Goal: Task Accomplishment & Management: Manage account settings

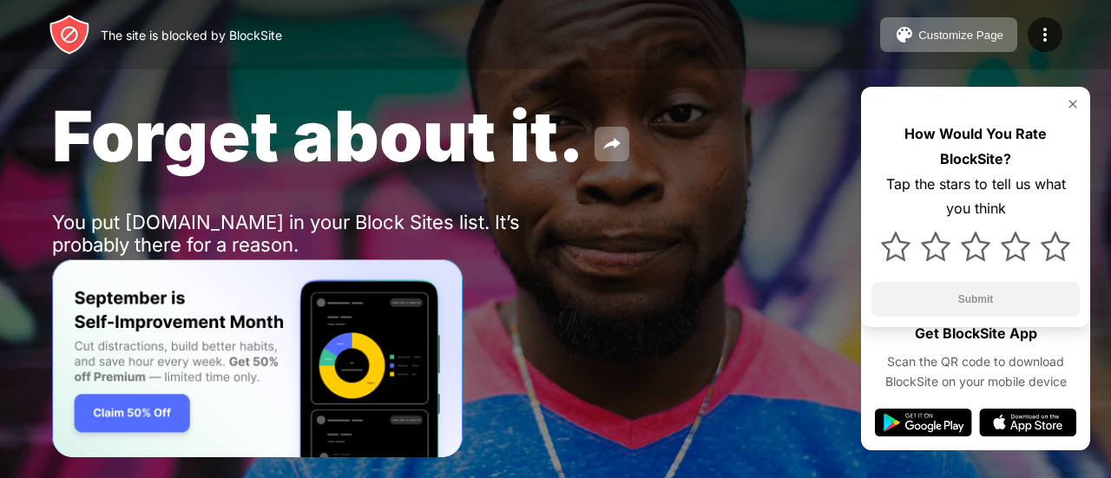
click at [1092, 109] on div "Forget about it. You put youtube.com in your Block Sites list. It’s probably th…" at bounding box center [555, 201] width 1111 height 402
click at [1070, 107] on img at bounding box center [1073, 104] width 14 height 14
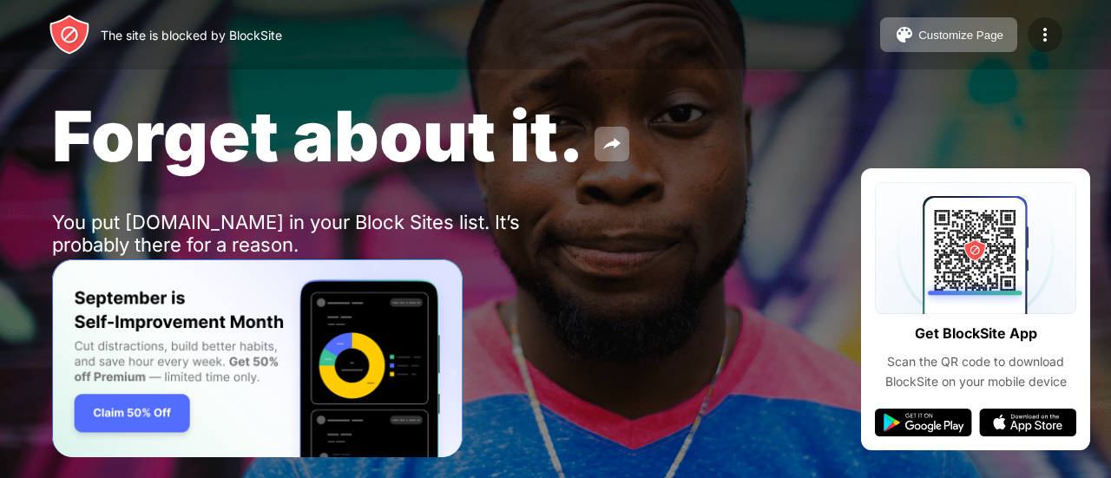
click at [1059, 34] on div at bounding box center [1045, 34] width 35 height 35
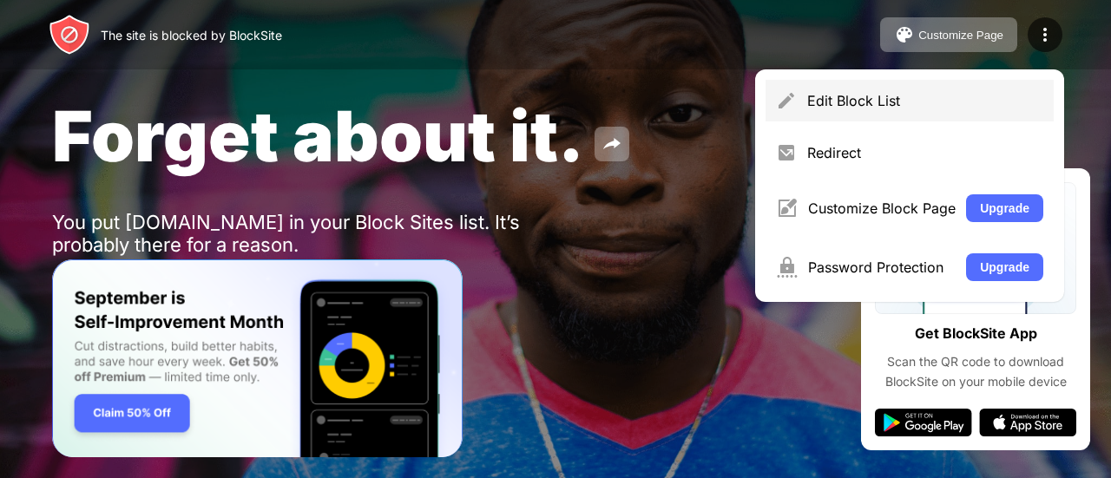
click at [820, 102] on div "Edit Block List" at bounding box center [925, 100] width 236 height 17
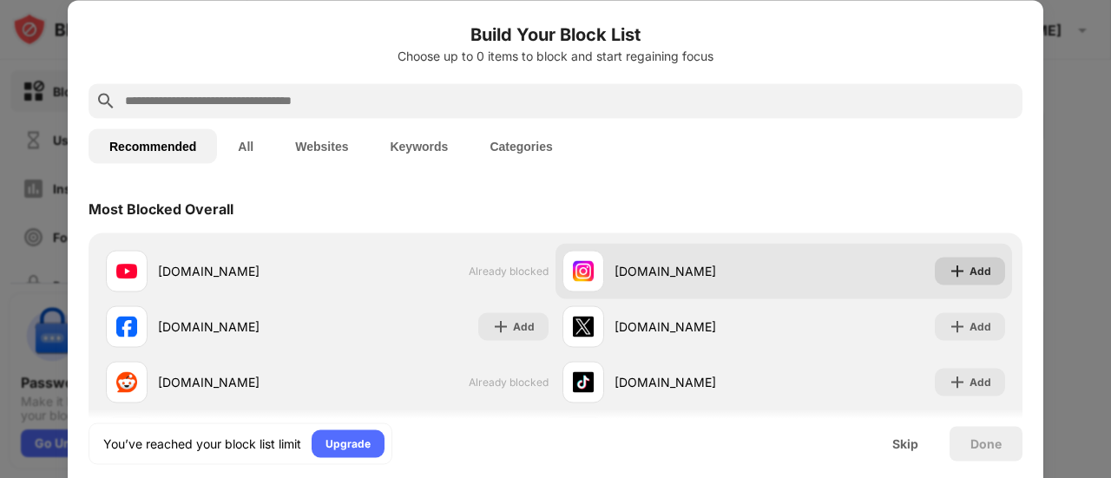
click at [949, 265] on img at bounding box center [957, 270] width 17 height 17
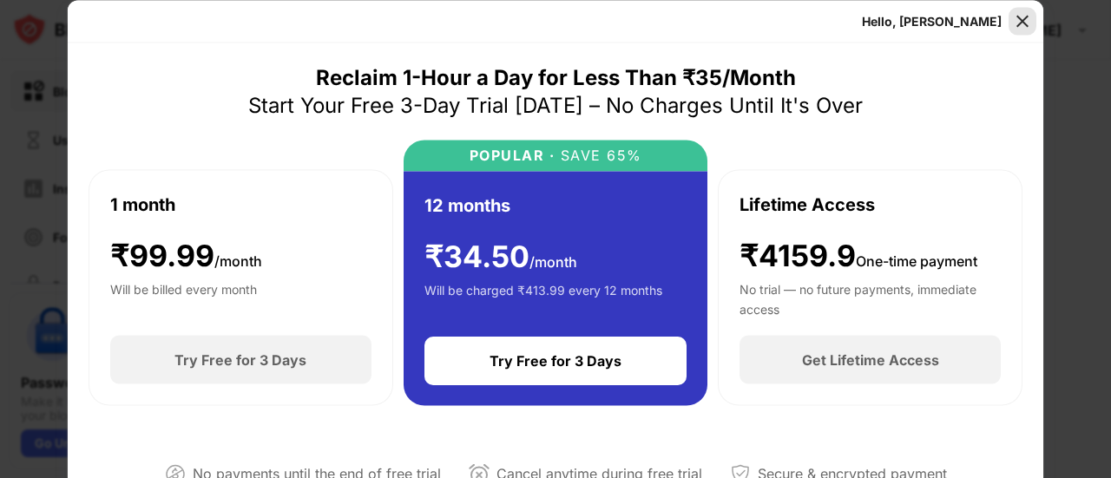
click at [1021, 20] on img at bounding box center [1022, 20] width 17 height 17
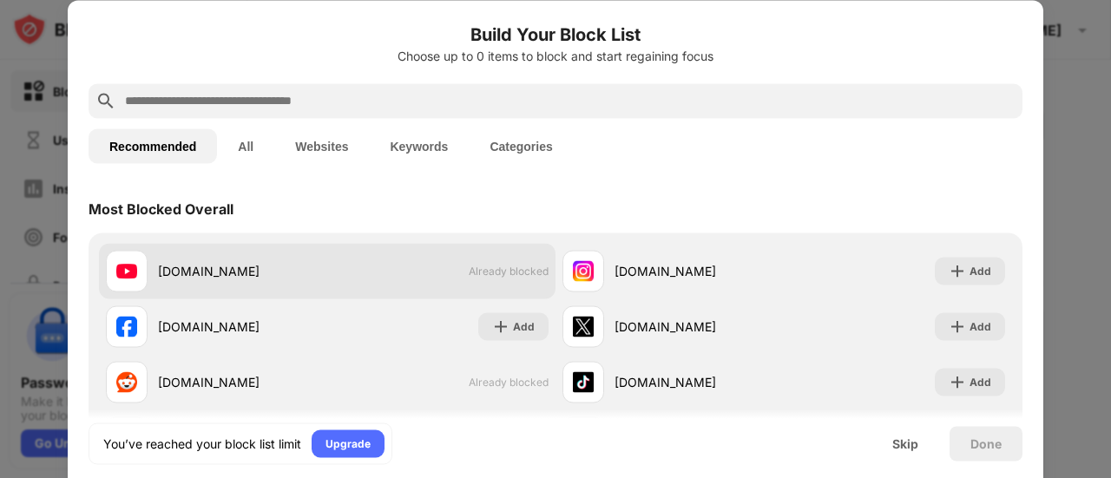
click at [531, 270] on span "Already blocked" at bounding box center [509, 271] width 80 height 13
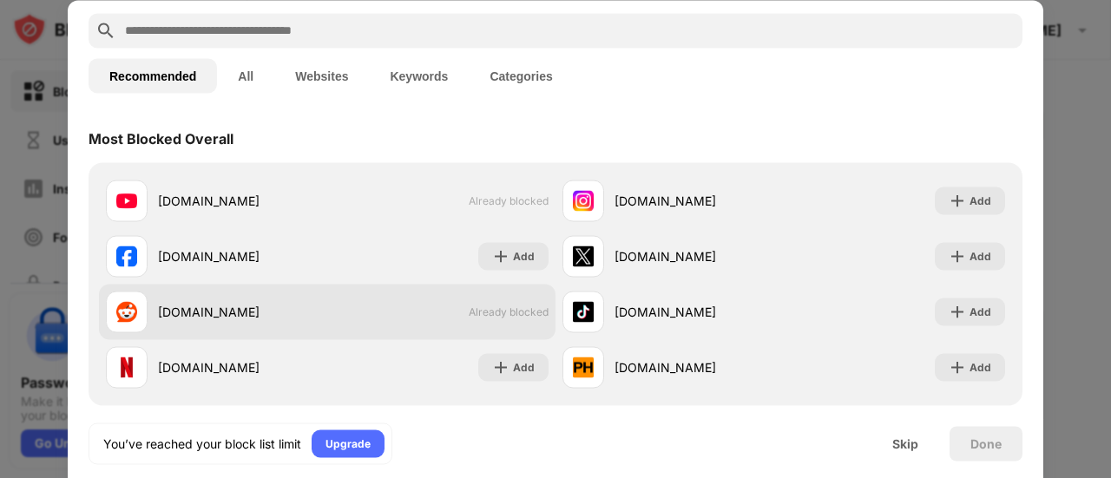
scroll to position [87, 0]
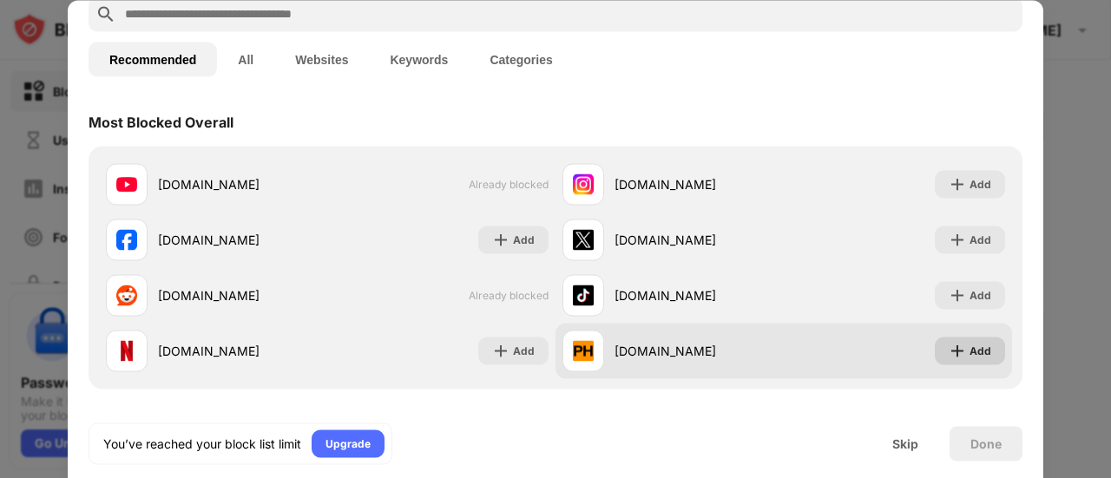
click at [970, 357] on div "Add" at bounding box center [981, 350] width 22 height 17
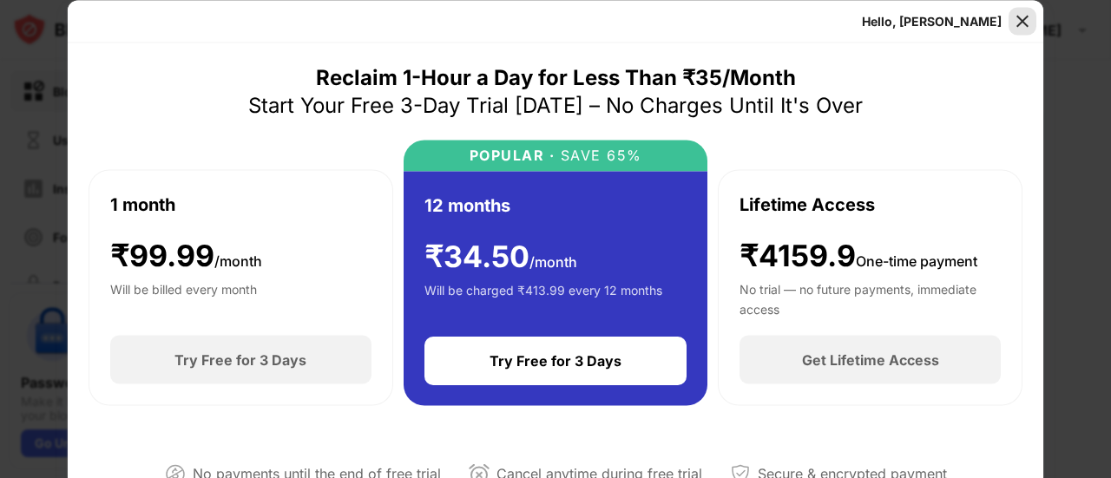
click at [1018, 26] on img at bounding box center [1022, 20] width 17 height 17
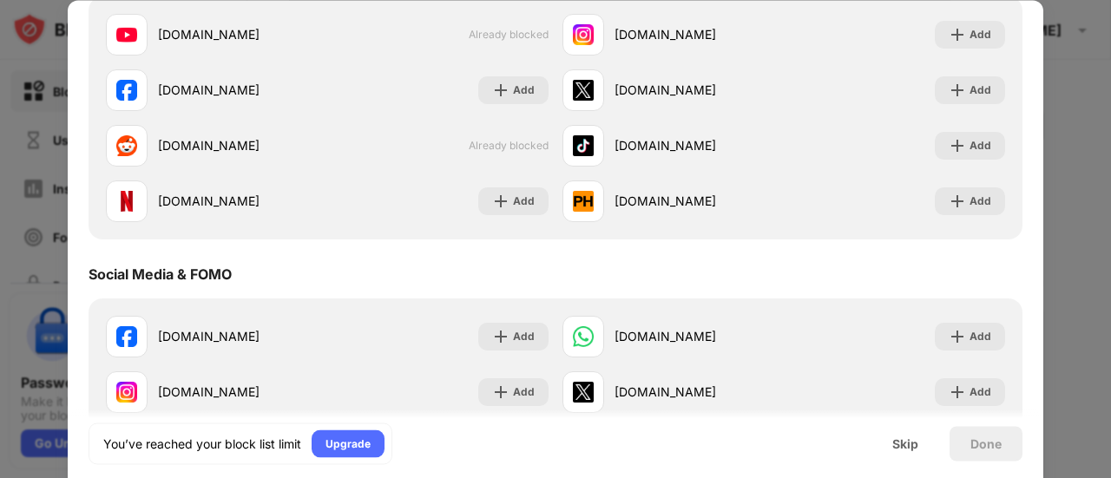
scroll to position [347, 0]
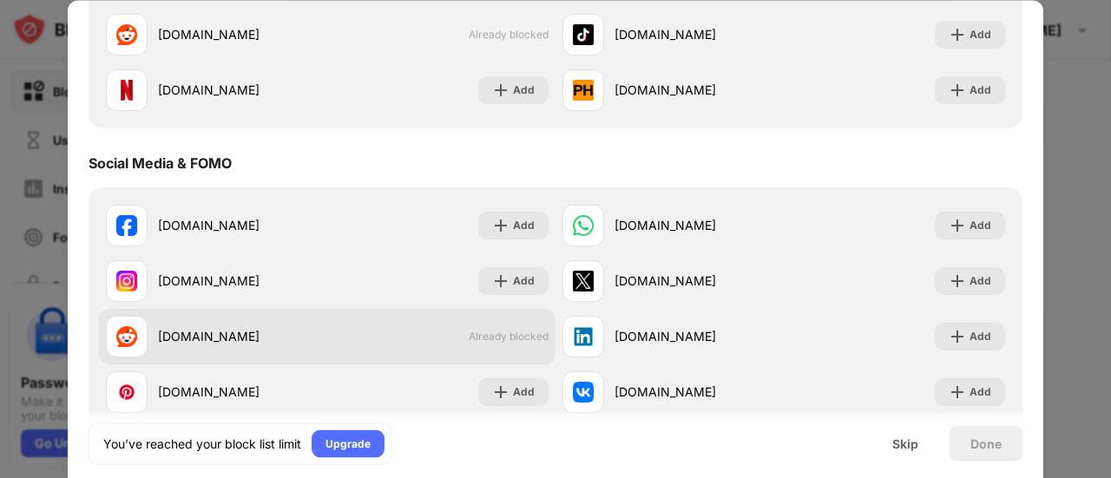
click at [498, 344] on div "reddit.com Already blocked" at bounding box center [327, 337] width 457 height 56
click at [509, 331] on span "Already blocked" at bounding box center [509, 337] width 80 height 13
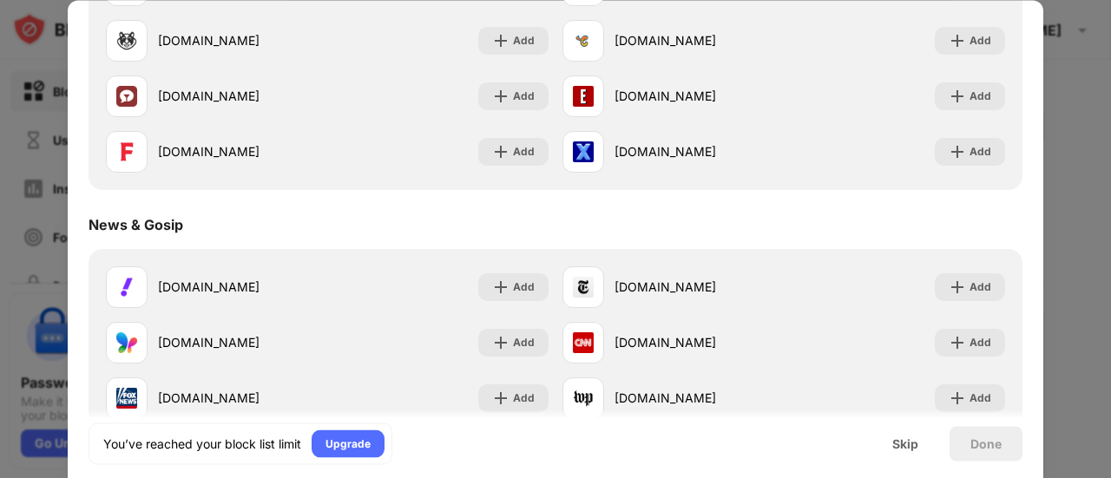
scroll to position [955, 0]
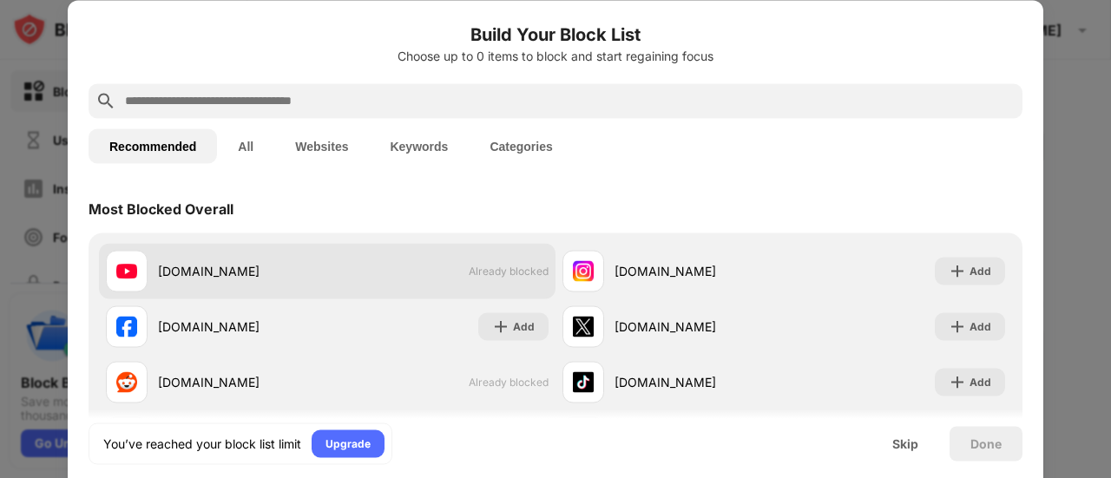
click at [510, 272] on span "Already blocked" at bounding box center [509, 271] width 80 height 13
click at [365, 270] on div "youtube.com Already blocked" at bounding box center [327, 271] width 457 height 56
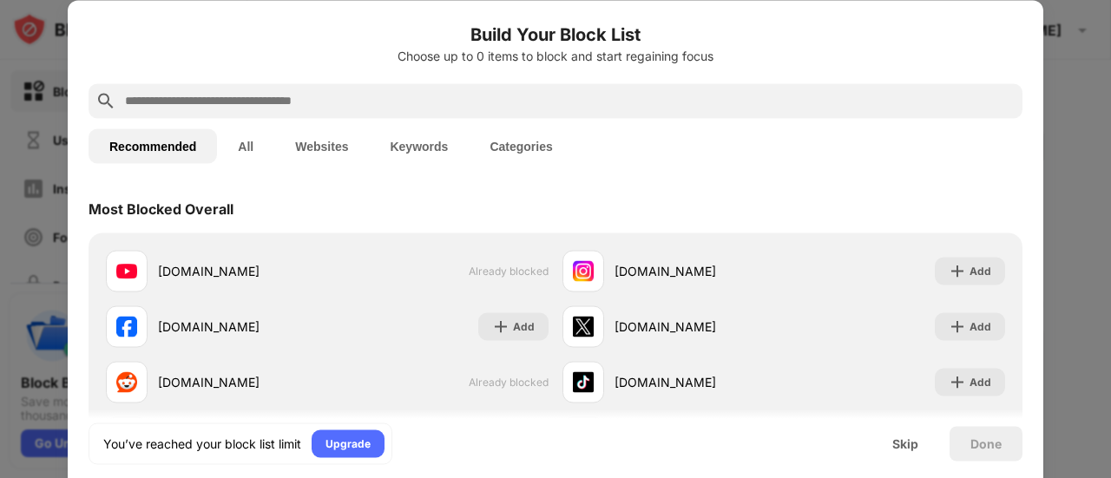
click at [1094, 263] on div at bounding box center [555, 239] width 1111 height 478
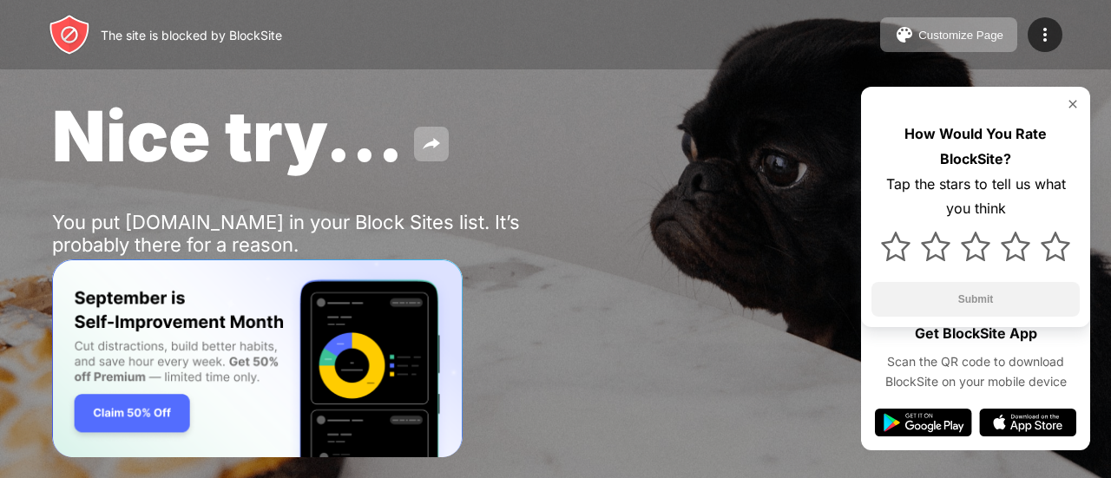
click at [148, 416] on img "Banner Message" at bounding box center [257, 359] width 411 height 199
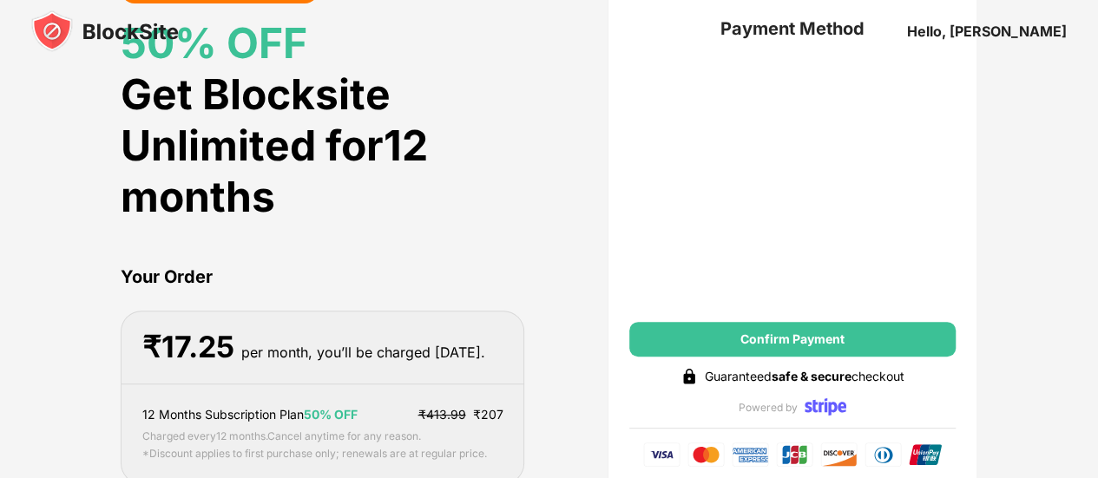
scroll to position [174, 0]
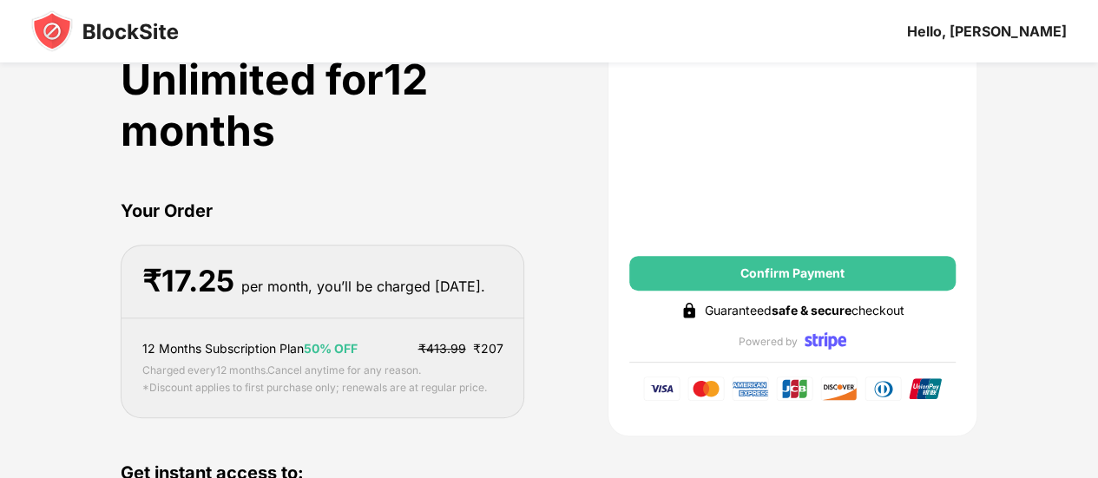
drag, startPoint x: 238, startPoint y: 287, endPoint x: 417, endPoint y: 291, distance: 178.9
click at [417, 291] on div "₹ 17.25 per month, you’ll be charged [DATE]." at bounding box center [322, 282] width 360 height 36
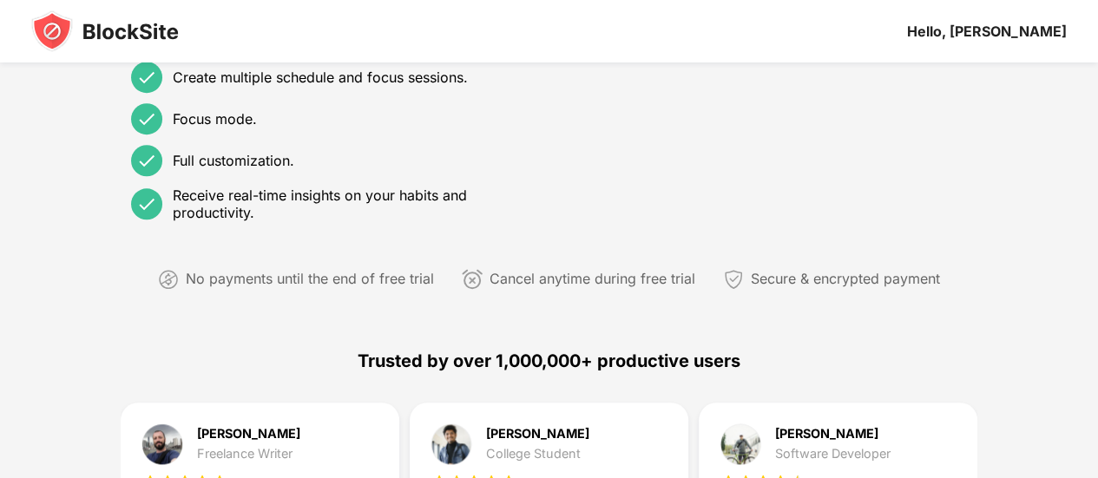
scroll to position [695, 0]
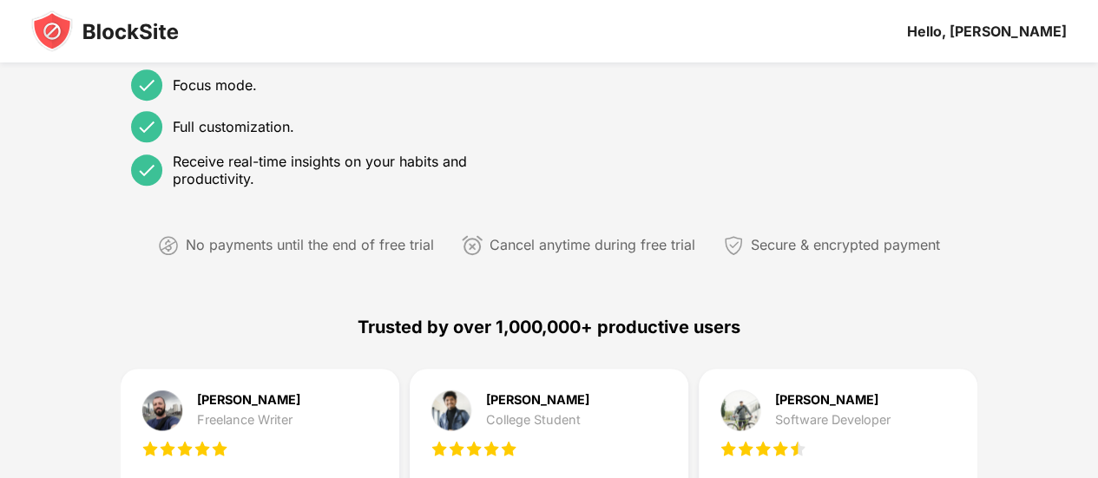
click at [641, 246] on div "Cancel anytime during free trial" at bounding box center [593, 245] width 206 height 25
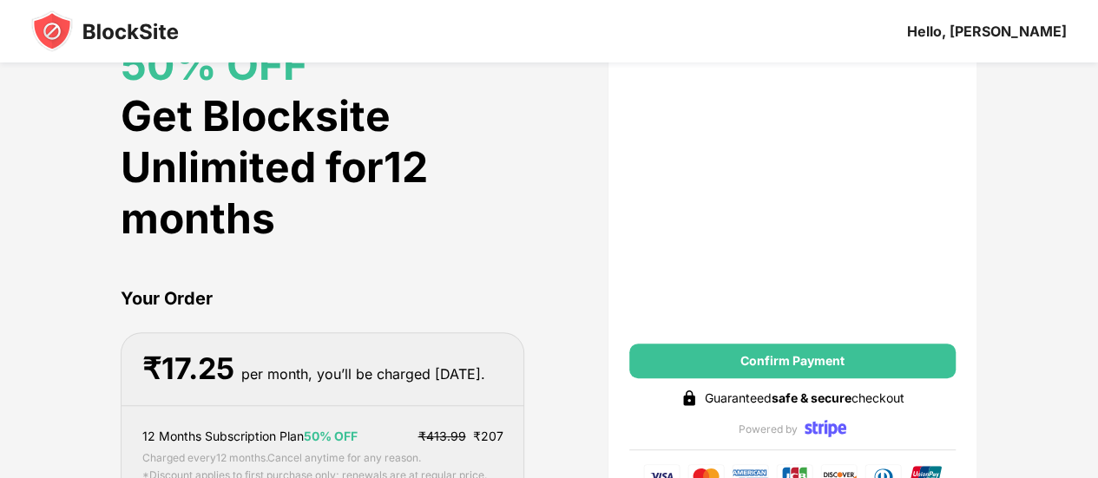
scroll to position [0, 0]
